Goal: Transaction & Acquisition: Obtain resource

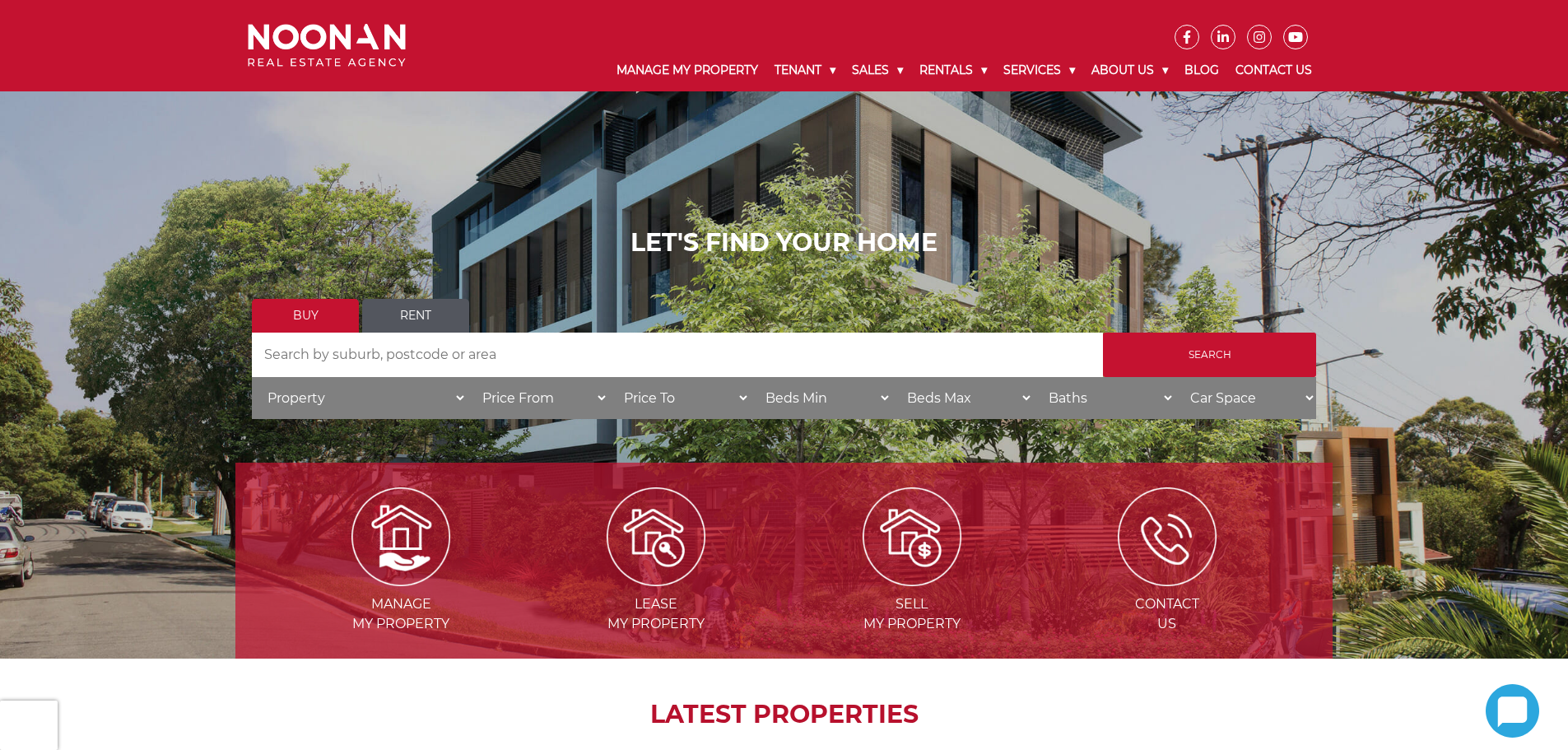
click at [442, 305] on link "Rent" at bounding box center [416, 316] width 107 height 34
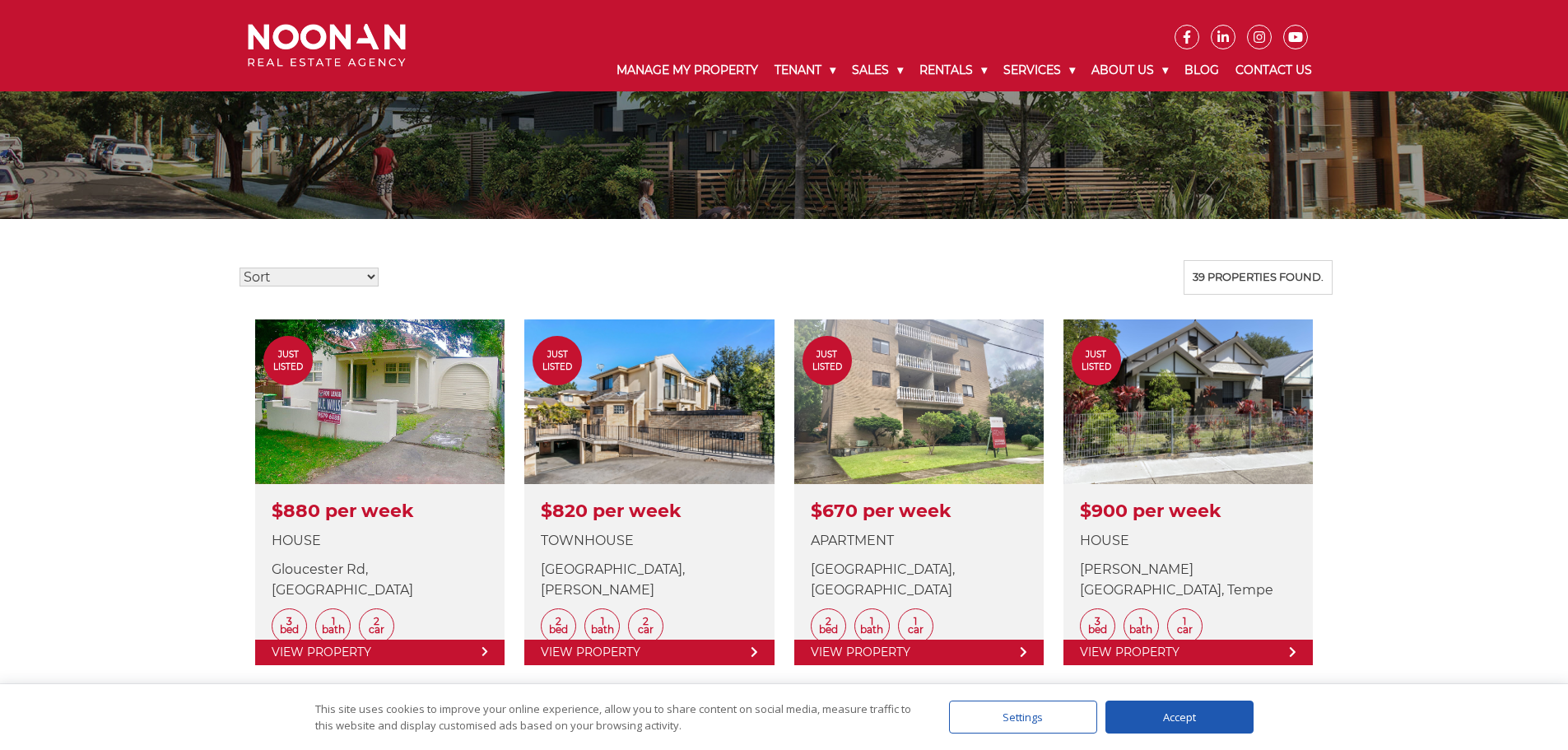
scroll to position [83, 0]
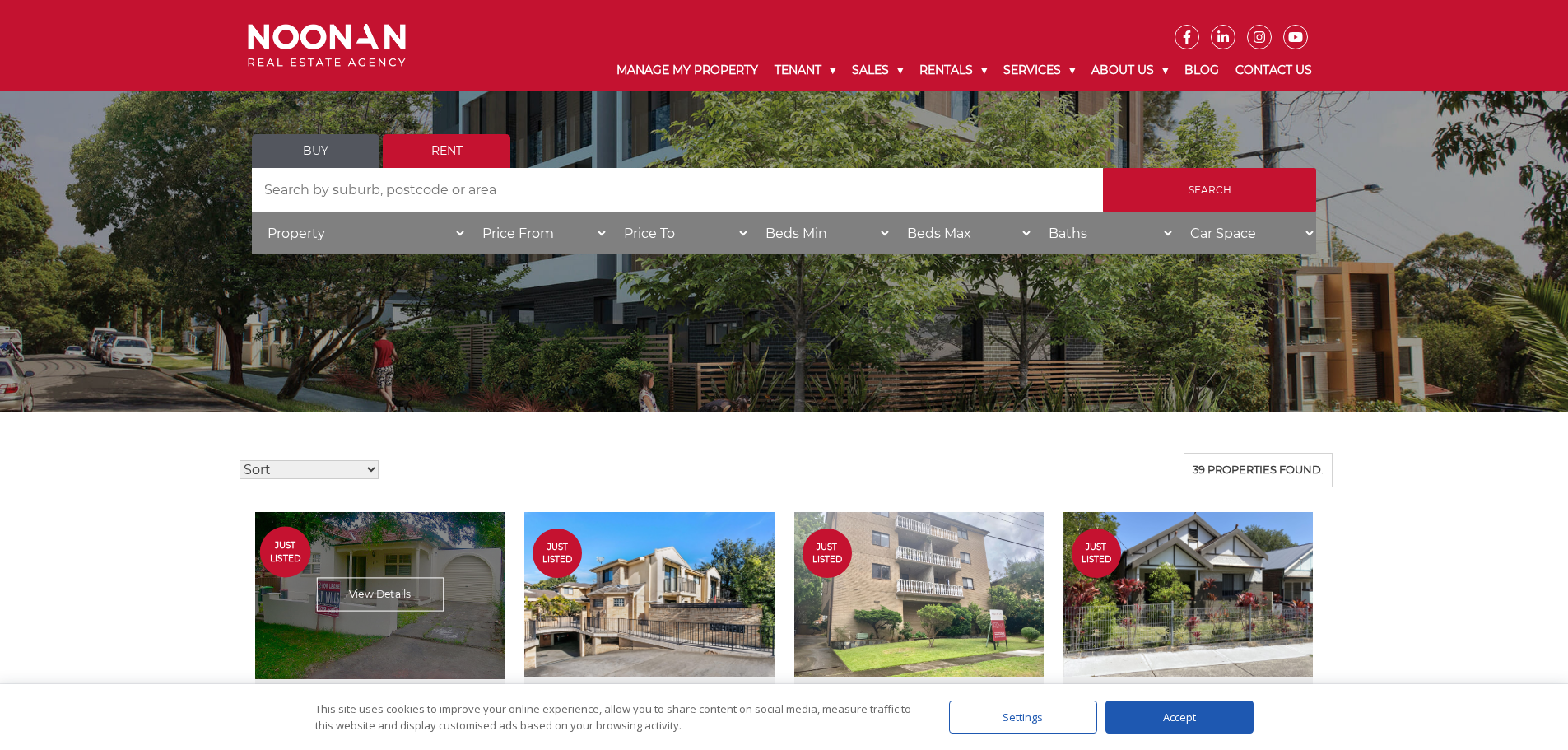
click at [419, 640] on link at bounding box center [379, 685] width 249 height 346
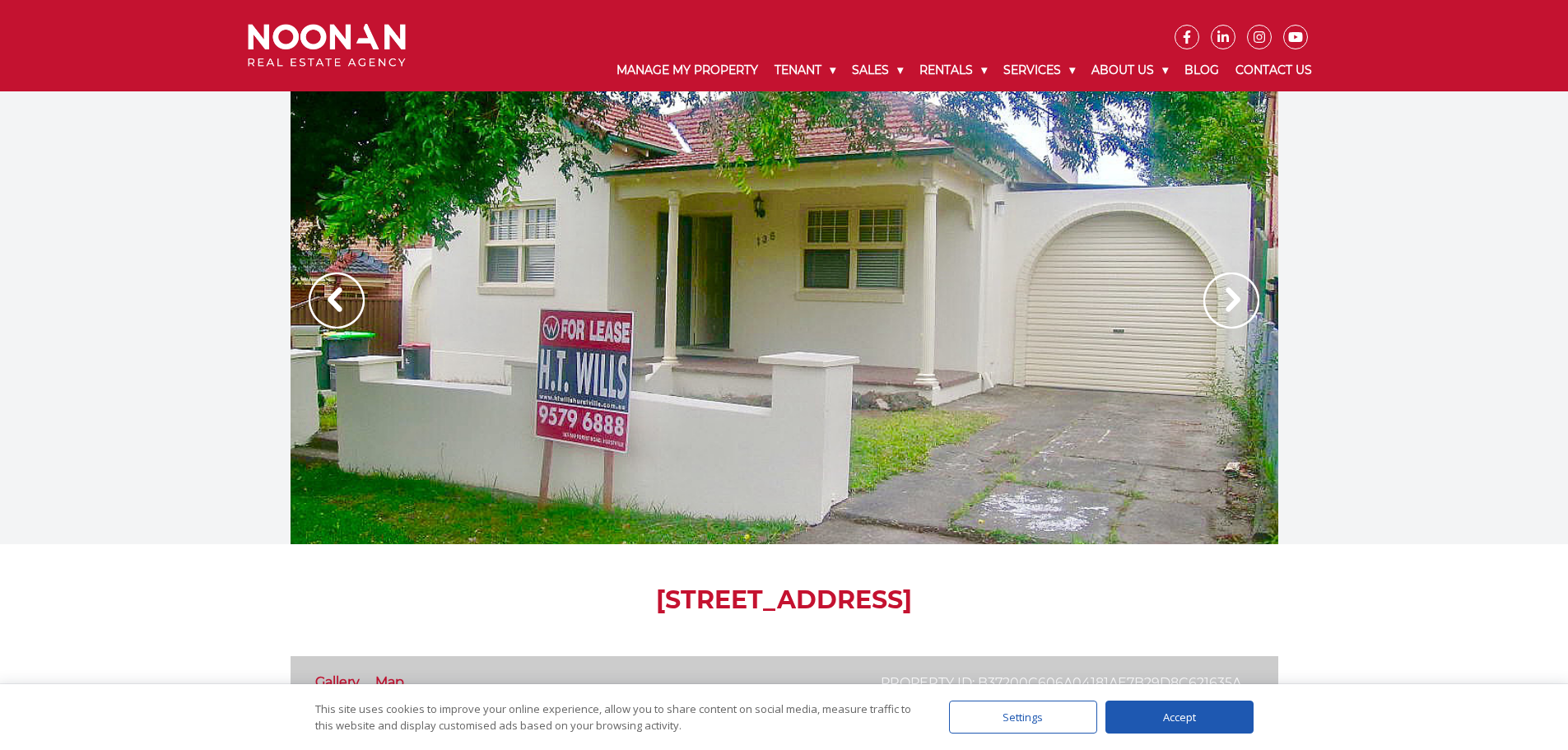
click at [1243, 293] on img at bounding box center [1231, 301] width 56 height 56
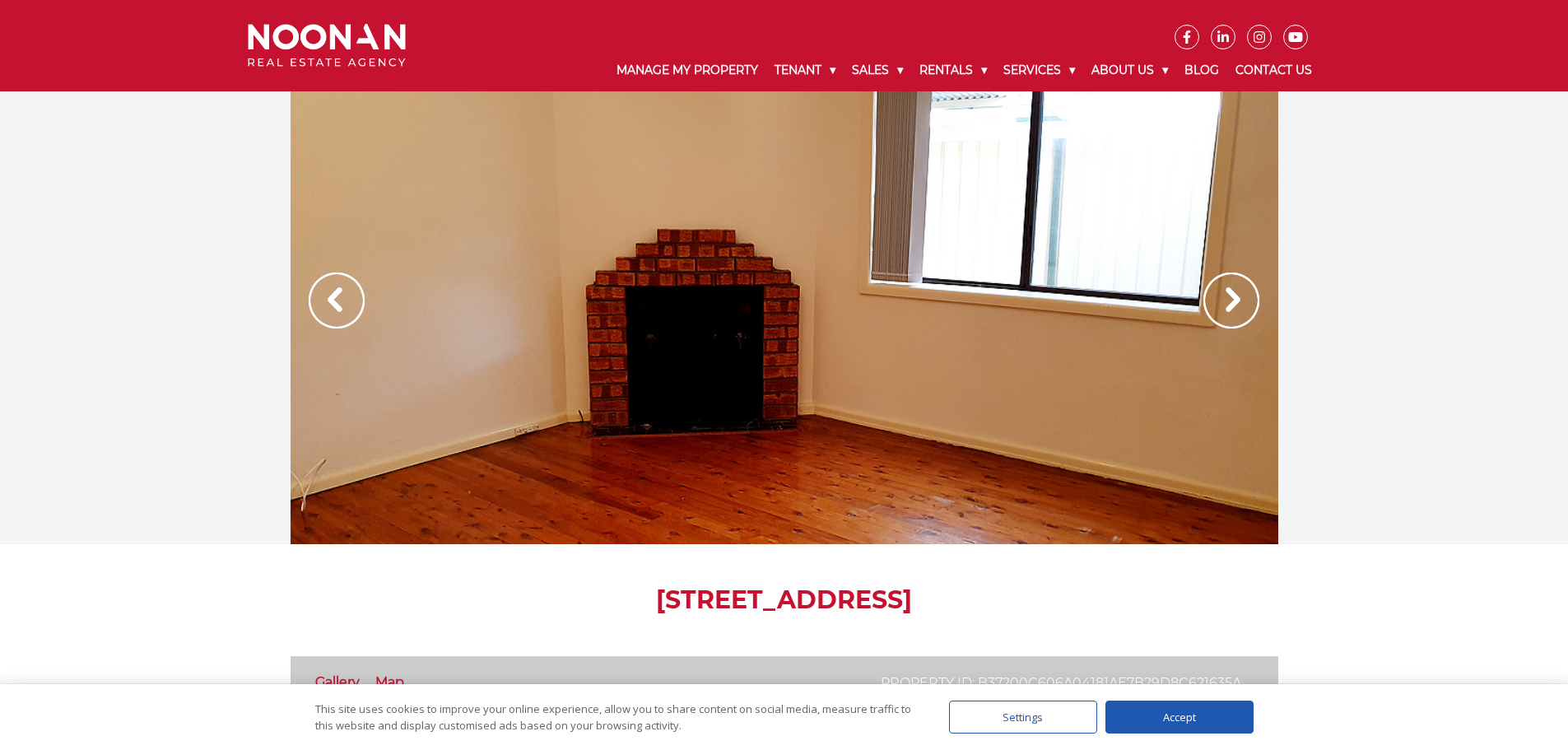
click at [1240, 295] on img at bounding box center [1231, 301] width 56 height 56
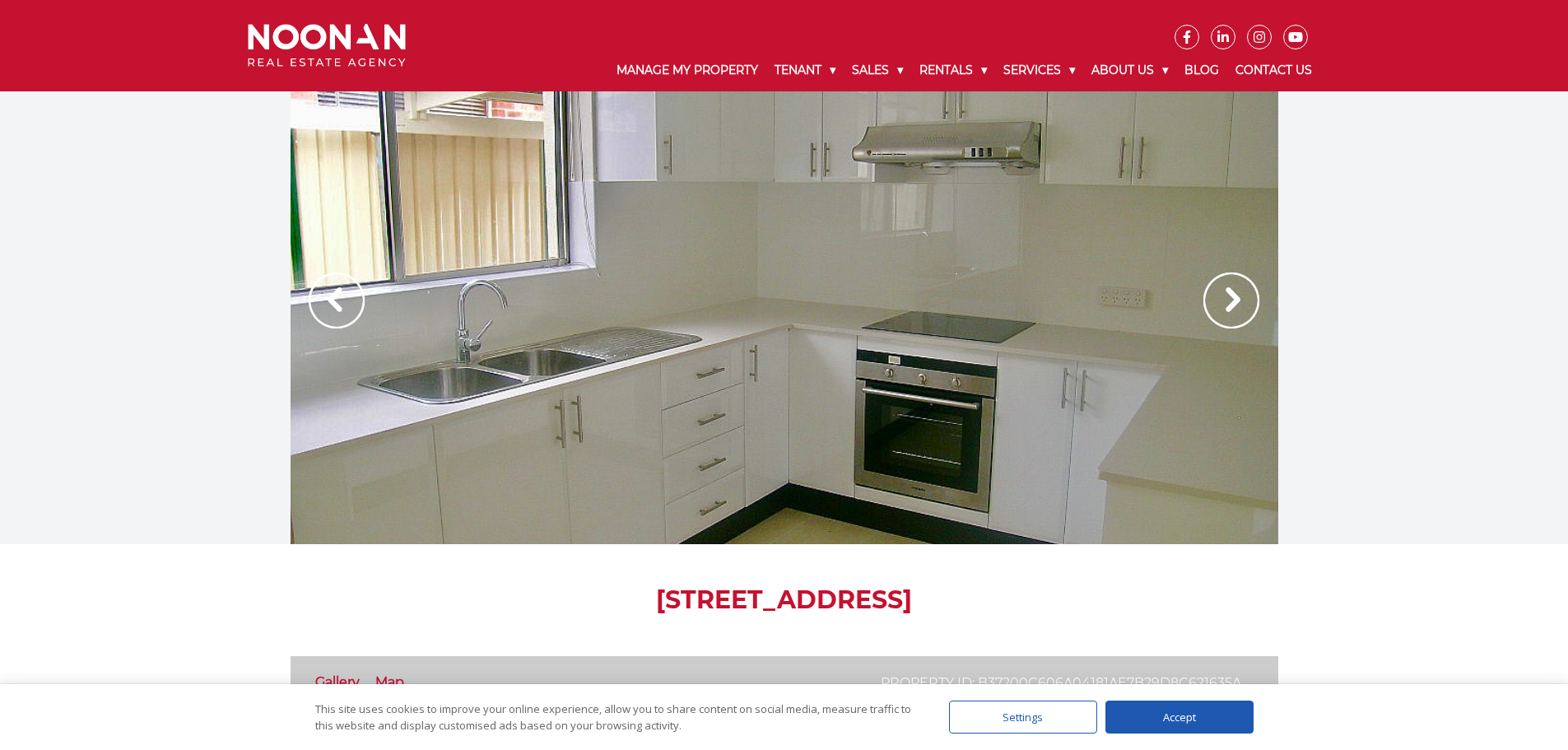
click at [1235, 297] on img at bounding box center [1231, 301] width 56 height 56
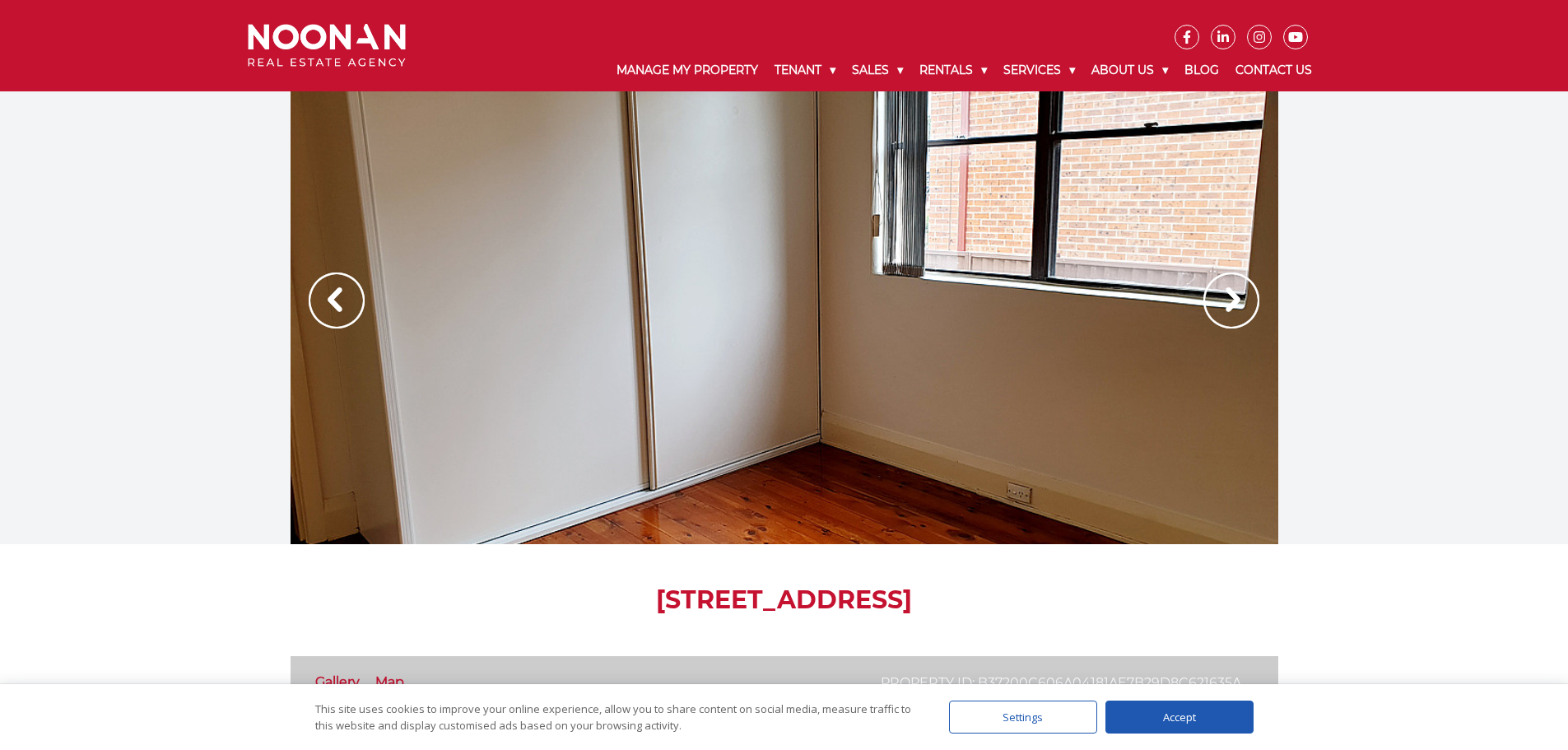
click at [1235, 297] on img at bounding box center [1231, 301] width 56 height 56
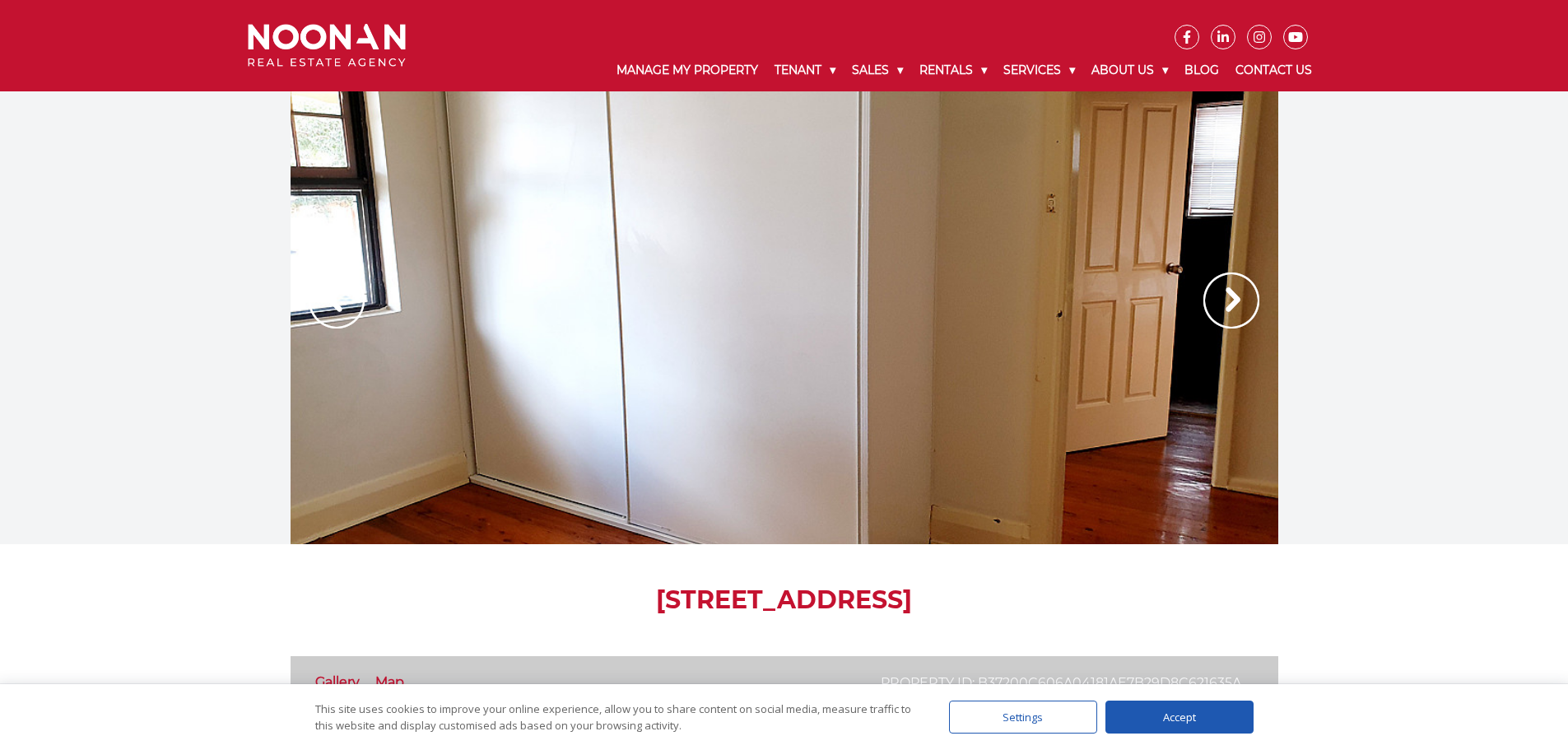
click at [1235, 297] on img at bounding box center [1231, 301] width 56 height 56
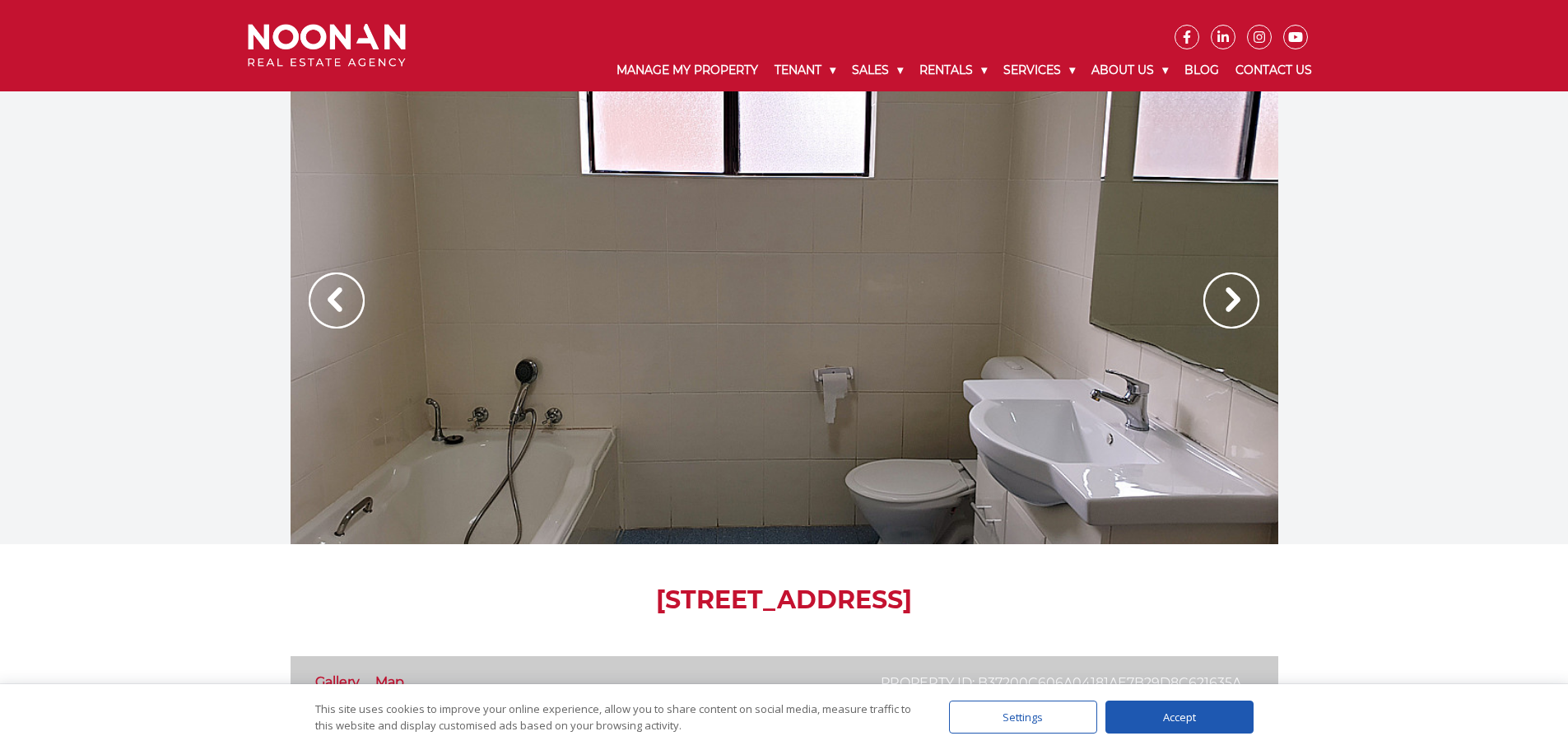
click at [1235, 297] on img at bounding box center [1231, 301] width 56 height 56
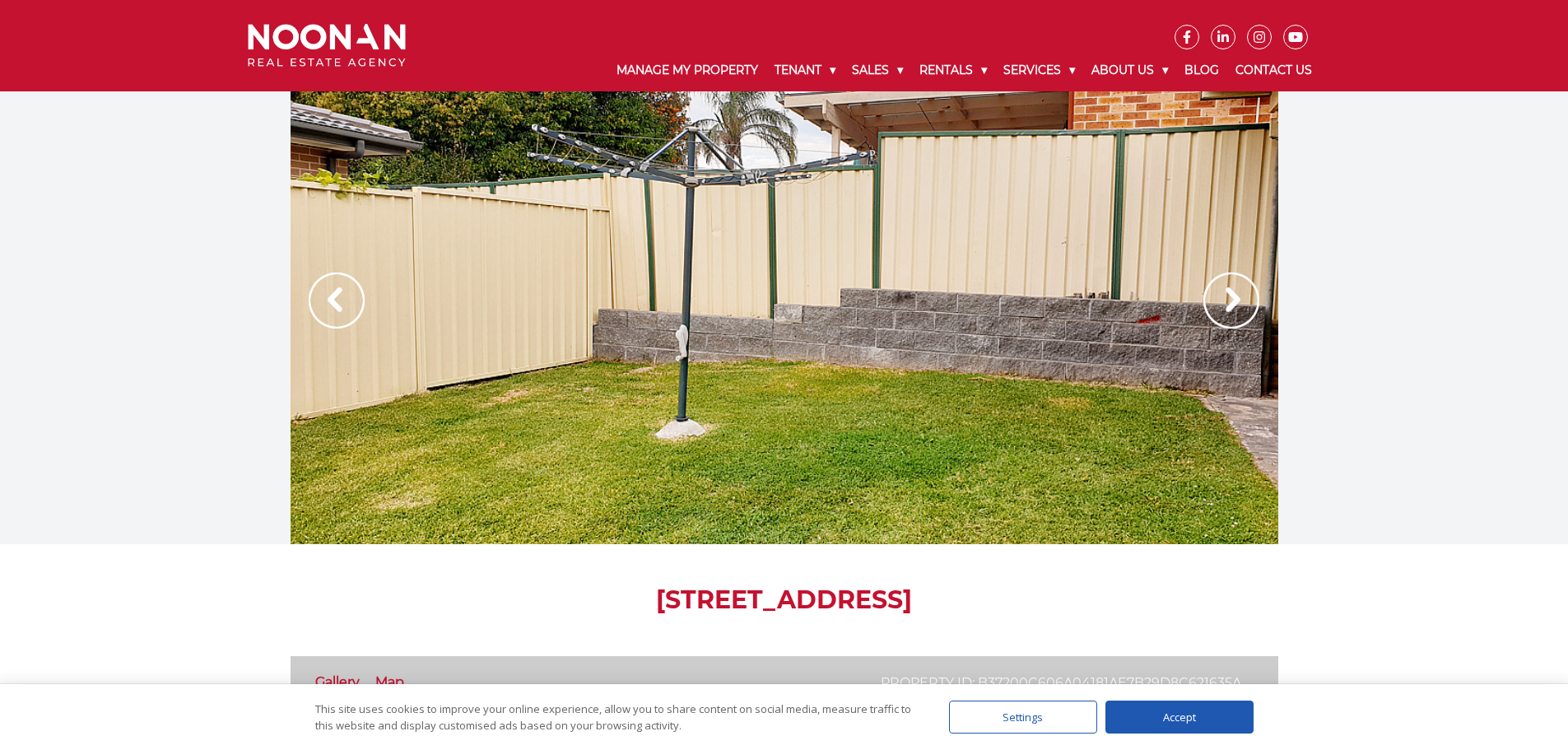
click at [1235, 297] on img at bounding box center [1231, 301] width 56 height 56
